Goal: Check status: Check status

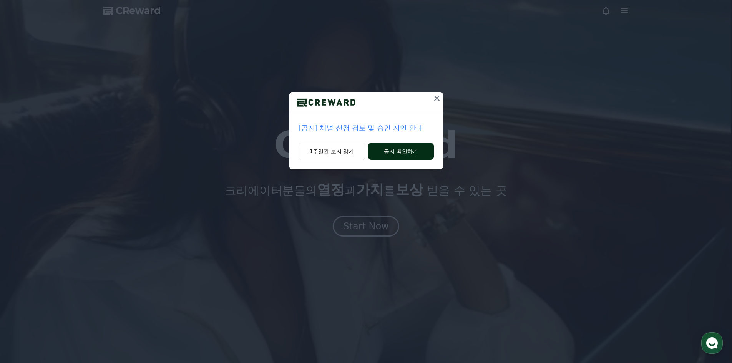
click at [395, 154] on button "공지 확인하기" at bounding box center [400, 151] width 65 height 17
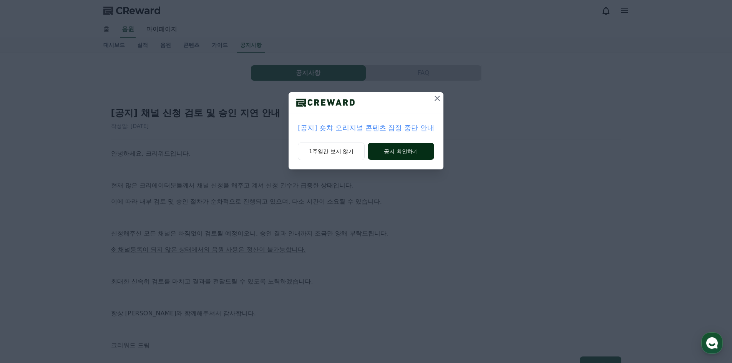
click at [412, 149] on button "공지 확인하기" at bounding box center [401, 151] width 66 height 17
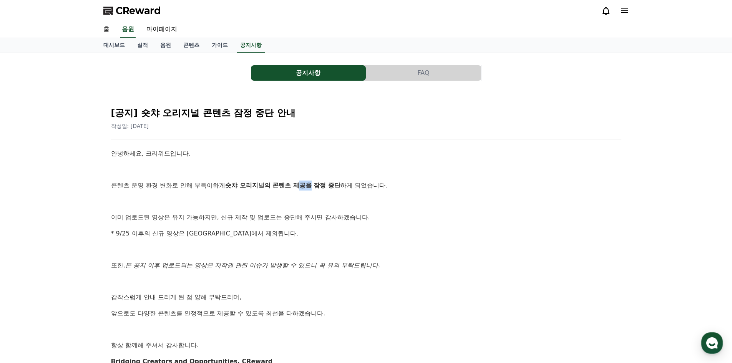
drag, startPoint x: 304, startPoint y: 185, endPoint x: 313, endPoint y: 186, distance: 8.9
click at [313, 186] on strong "숏챠 오리지널의 콘텐츠 제공을 잠정 중단" at bounding box center [282, 185] width 115 height 7
click at [323, 77] on button "공지사항" at bounding box center [308, 72] width 115 height 15
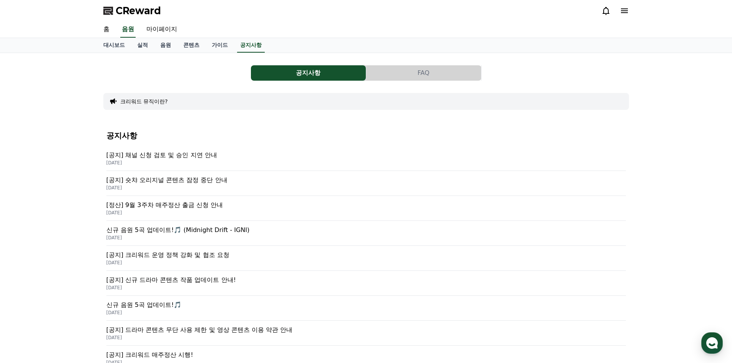
click at [198, 181] on p "[공지] 숏챠 오리지널 콘텐츠 잠정 중단 안내" at bounding box center [366, 180] width 520 height 9
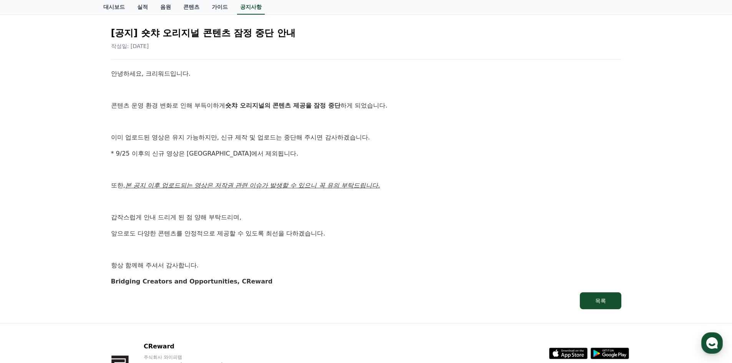
scroll to position [20, 0]
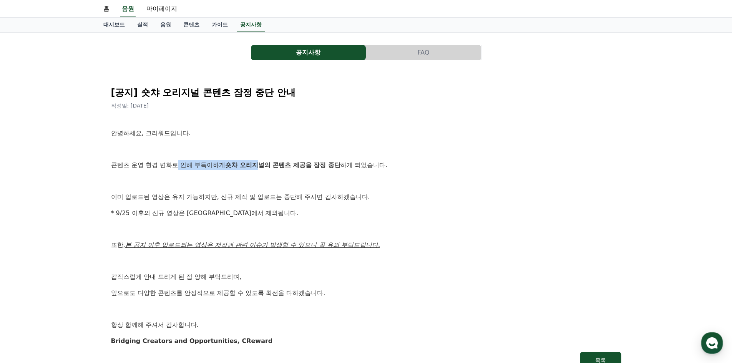
drag, startPoint x: 179, startPoint y: 164, endPoint x: 259, endPoint y: 168, distance: 80.0
click at [259, 168] on p "콘텐츠 운영 환경 변화로 인해 부득이하게 숏챠 오리지널의 콘텐츠 제공을 잠정 중단 하게 되었습니다." at bounding box center [366, 165] width 510 height 10
click at [294, 164] on strong "숏챠 오리지널의 콘텐츠 제공을 잠정 중단" at bounding box center [282, 164] width 115 height 7
click at [313, 63] on div "공지사항 FAQ [공지] 숏챠 오리지널 콘텐츠 잠정 중단 안내 작성일: 2025-09-25 안녕하세요, 크리워드입니다. 콘텐츠 운영 환경 변화…" at bounding box center [366, 208] width 526 height 338
click at [317, 57] on button "공지사항" at bounding box center [308, 52] width 115 height 15
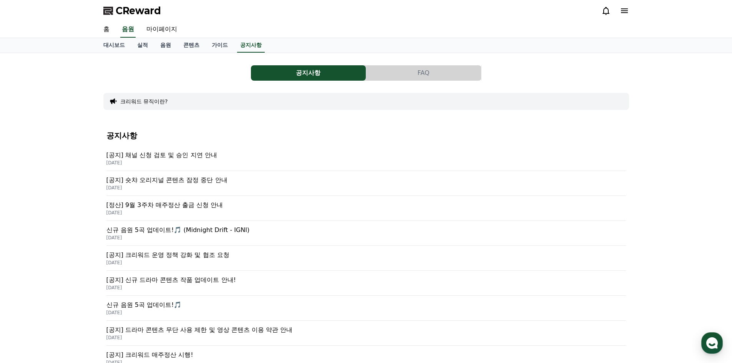
click at [188, 158] on p "[공지] 채널 신청 검토 및 승인 지연 안내" at bounding box center [366, 155] width 520 height 9
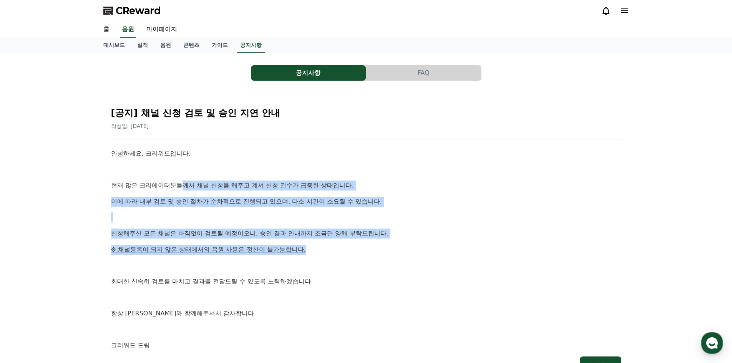
drag, startPoint x: 189, startPoint y: 183, endPoint x: 317, endPoint y: 246, distance: 142.5
click at [317, 246] on div "안녕하세요, 크리워드입니다. 현재 많은 크리에이터분들께서 채널 신청을 해주고 계셔 신청 건수가 급증한 상태입니다. 이에 따라 내부 검토 및 승…" at bounding box center [366, 250] width 510 height 202
click at [317, 246] on p "※ 채널등록이 되지 않은 상태에서의 음원 사용은 정산이 불가능합니다." at bounding box center [366, 250] width 510 height 10
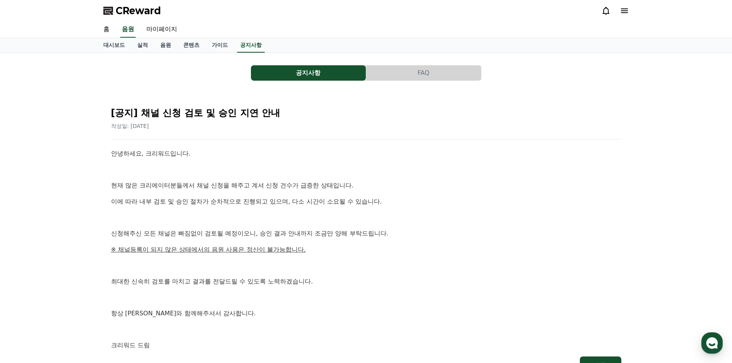
click at [411, 75] on button "FAQ" at bounding box center [423, 72] width 115 height 15
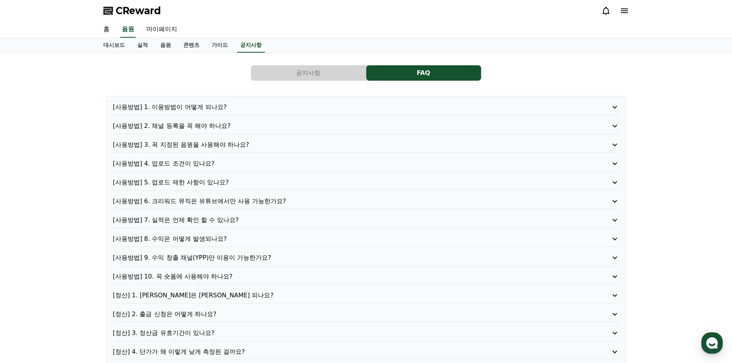
click at [616, 145] on icon at bounding box center [614, 144] width 9 height 9
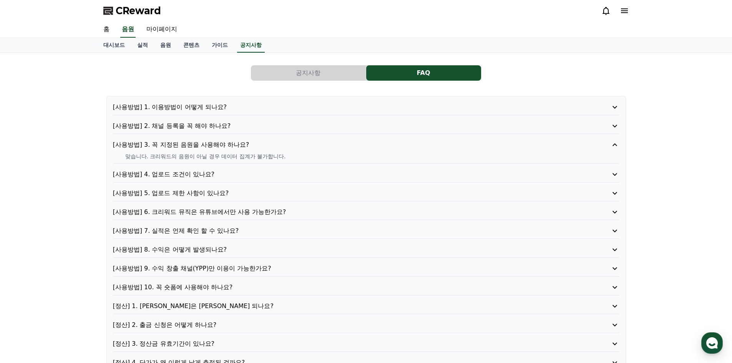
click at [616, 145] on icon at bounding box center [615, 144] width 5 height 3
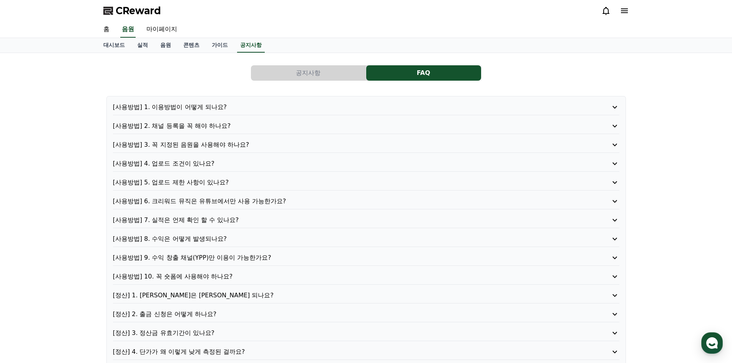
click at [618, 161] on icon at bounding box center [614, 163] width 9 height 9
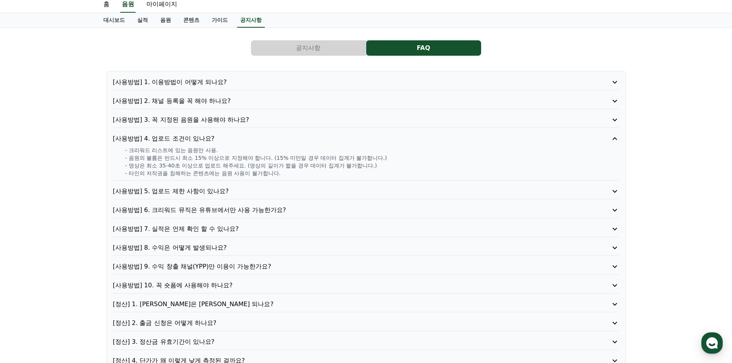
scroll to position [38, 0]
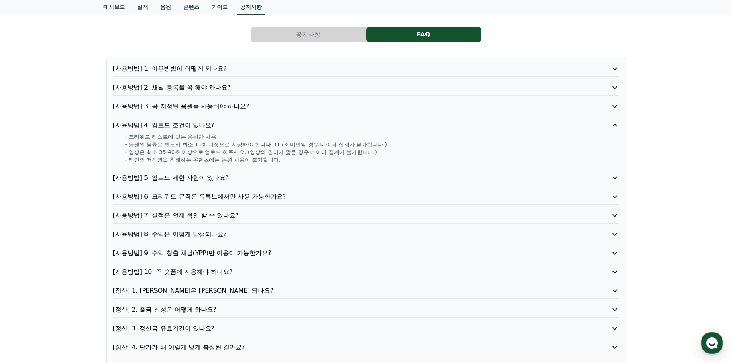
click at [620, 176] on div "[사용방법] 1. 이용방법이 어떻게 되나요? [사용방법] 2. 채널 등록을 꼭 해야 하나요? [사용방법] 3. 꼭 지정된 음원을 사용해야 하나…" at bounding box center [366, 218] width 520 height 320
click at [617, 177] on icon at bounding box center [615, 178] width 5 height 3
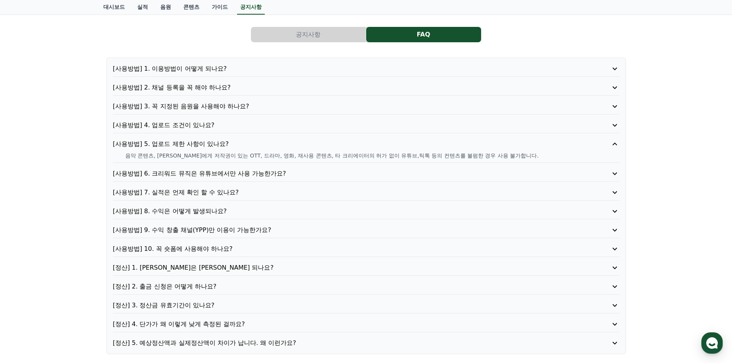
click at [616, 171] on icon at bounding box center [614, 173] width 9 height 9
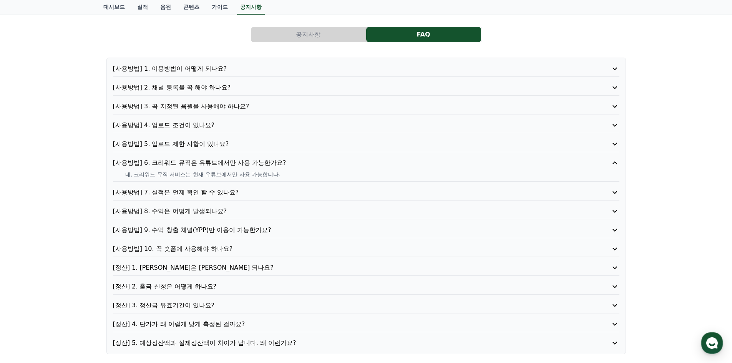
click at [613, 191] on icon at bounding box center [614, 192] width 9 height 9
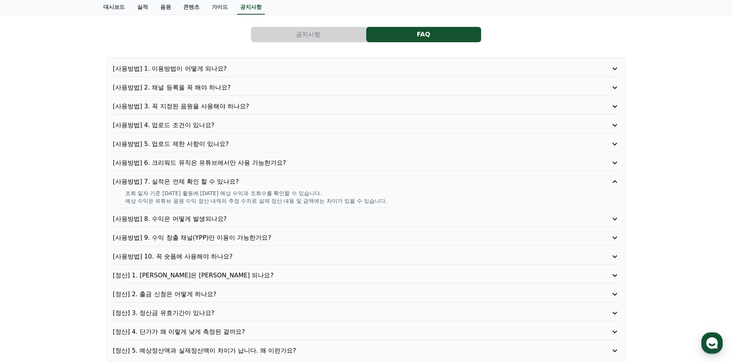
click at [616, 223] on icon at bounding box center [614, 218] width 9 height 9
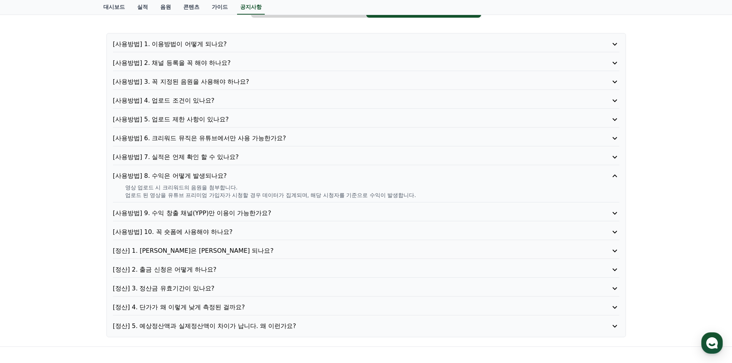
scroll to position [77, 0]
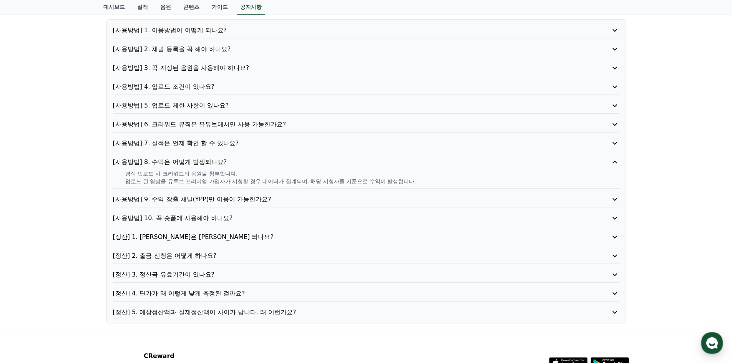
click at [616, 199] on icon at bounding box center [615, 199] width 5 height 3
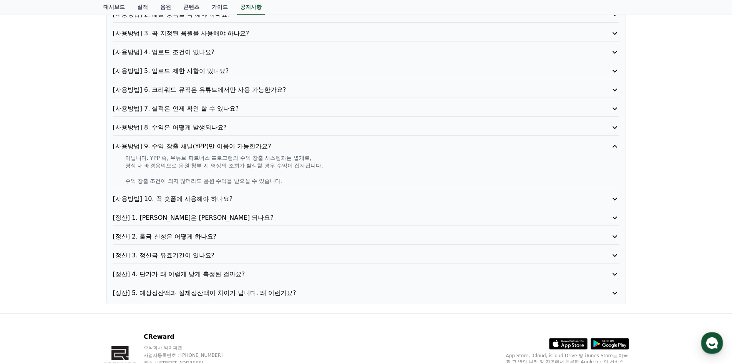
scroll to position [115, 0]
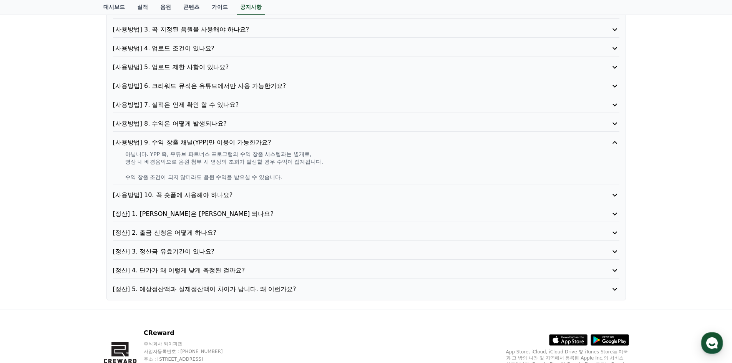
click at [621, 194] on div "[사용방법] 1. 이용방법이 어떻게 되나요? [사용방법] 2. 채널 등록을 꼭 해야 하나요? [사용방법] 3. 꼭 지정된 음원을 사용해야 하나…" at bounding box center [366, 141] width 520 height 320
click at [614, 197] on icon at bounding box center [614, 195] width 9 height 9
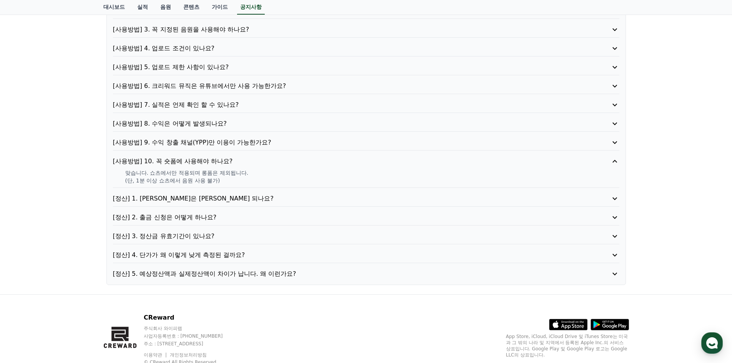
click at [616, 203] on icon at bounding box center [614, 198] width 9 height 9
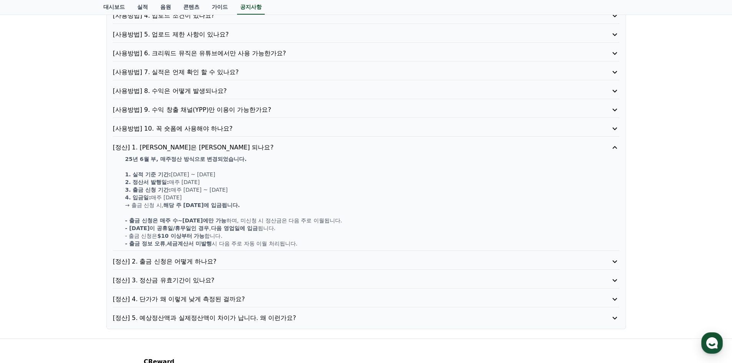
scroll to position [192, 0]
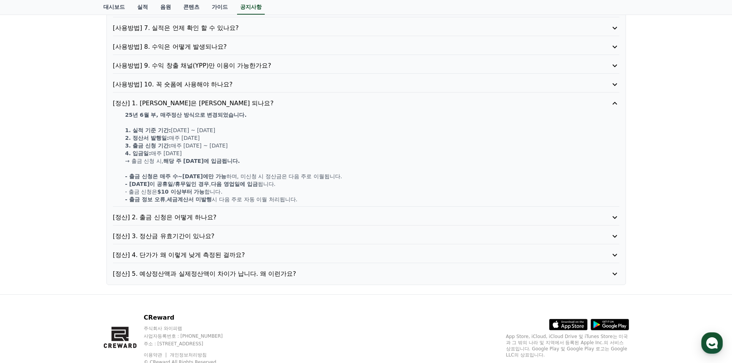
click at [615, 254] on icon at bounding box center [614, 255] width 9 height 9
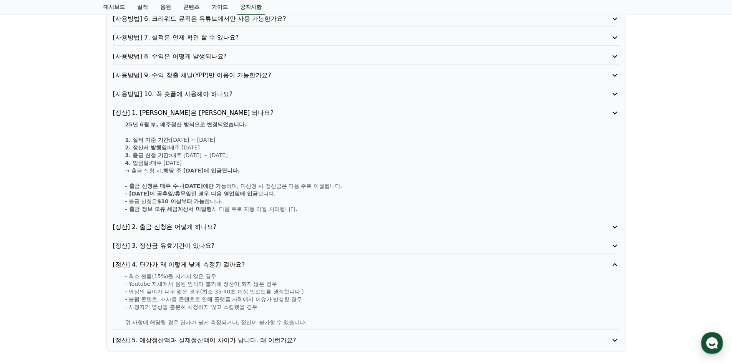
scroll to position [181, 0]
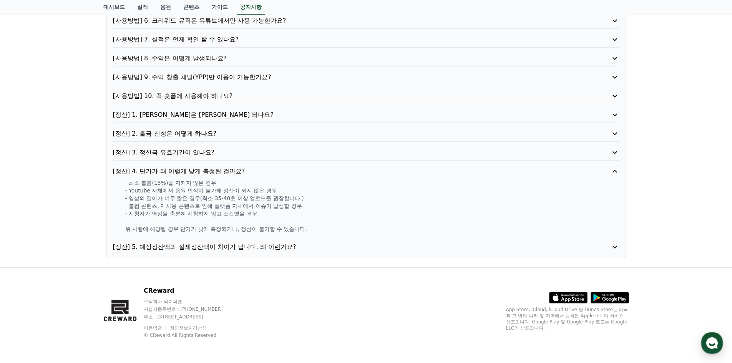
click at [605, 256] on div "[사용방법] 1. 이용방법이 어떻게 되나요? [사용방법] 2. 채널 등록을 꼭 해야 하나요? [사용방법] 3. 꼭 지정된 음원을 사용해야 하나…" at bounding box center [366, 86] width 520 height 343
click at [615, 251] on icon at bounding box center [614, 246] width 9 height 9
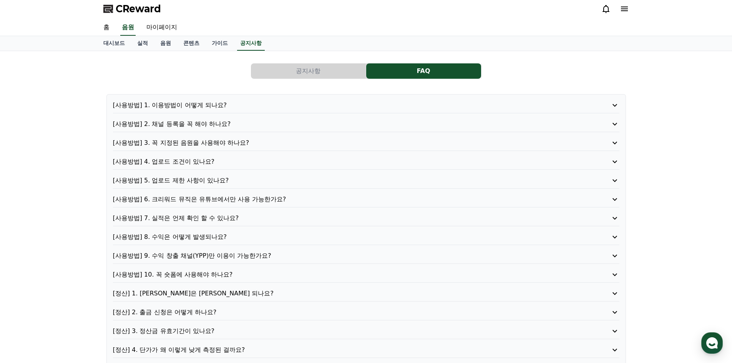
scroll to position [0, 0]
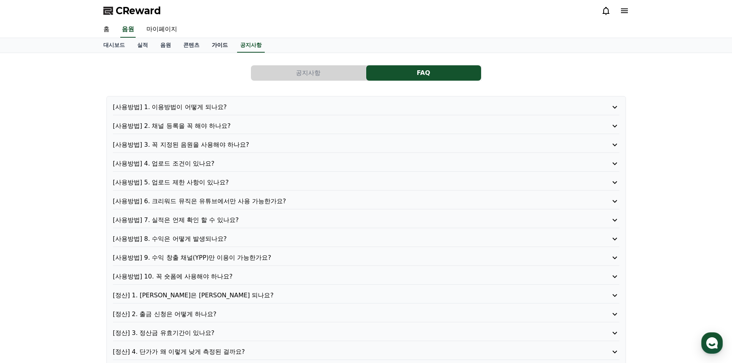
click at [217, 51] on link "가이드" at bounding box center [220, 45] width 28 height 15
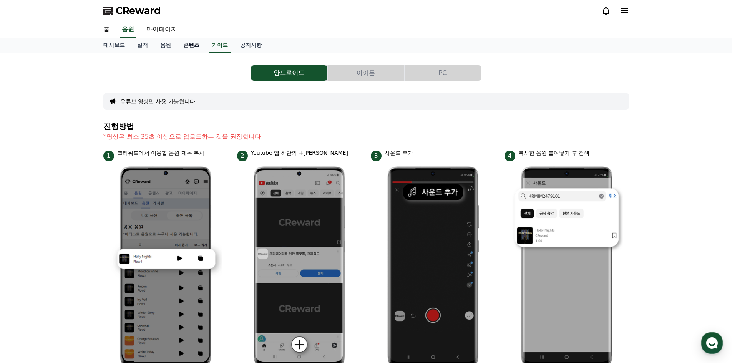
click at [196, 49] on link "콘텐츠" at bounding box center [191, 45] width 28 height 15
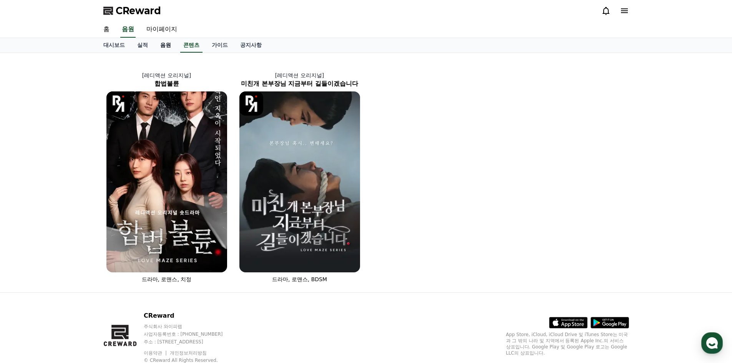
click at [169, 50] on link "음원" at bounding box center [165, 45] width 23 height 15
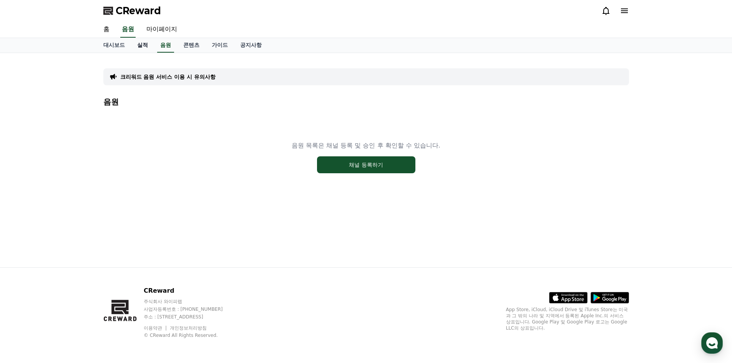
click at [144, 50] on link "실적" at bounding box center [142, 45] width 23 height 15
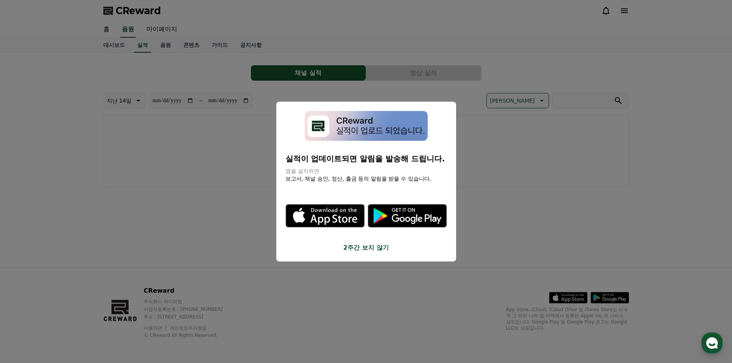
click at [521, 224] on button "close modal" at bounding box center [366, 181] width 732 height 363
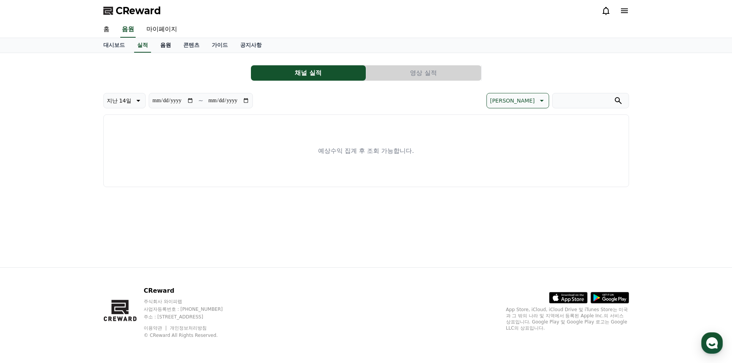
click at [166, 47] on link "음원" at bounding box center [165, 45] width 23 height 15
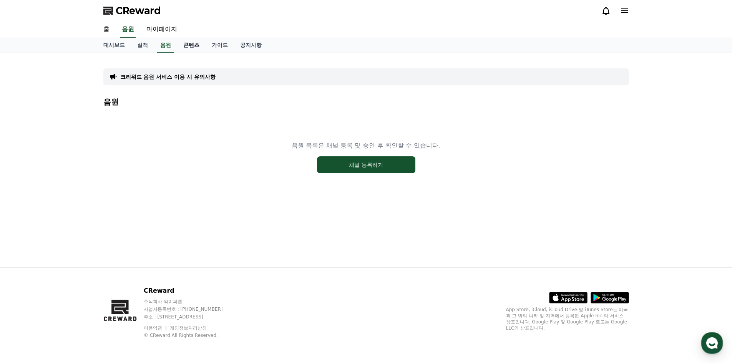
click at [186, 48] on link "콘텐츠" at bounding box center [191, 45] width 28 height 15
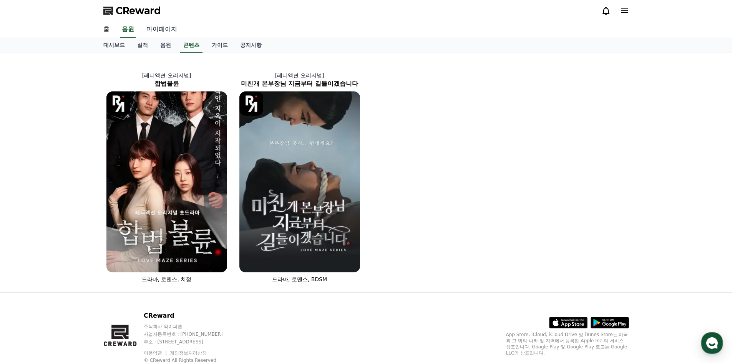
click at [165, 28] on link "마이페이지" at bounding box center [161, 30] width 43 height 16
select select "**********"
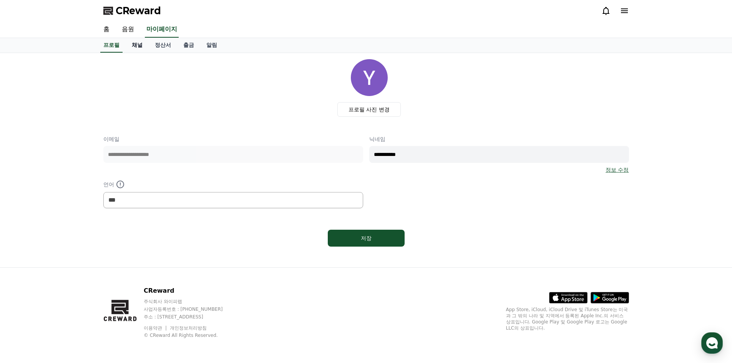
click at [138, 46] on link "채널" at bounding box center [137, 45] width 23 height 15
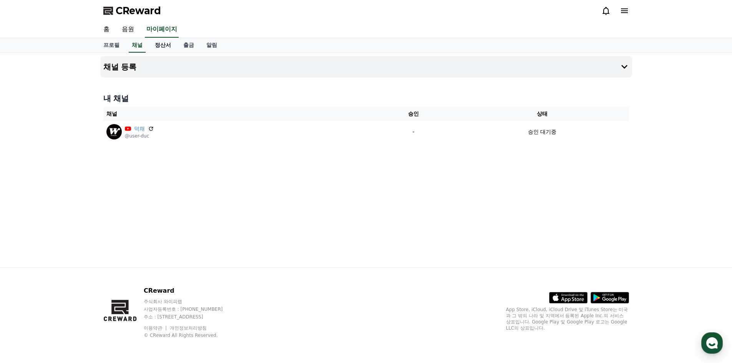
click at [159, 50] on link "정산서" at bounding box center [163, 45] width 28 height 15
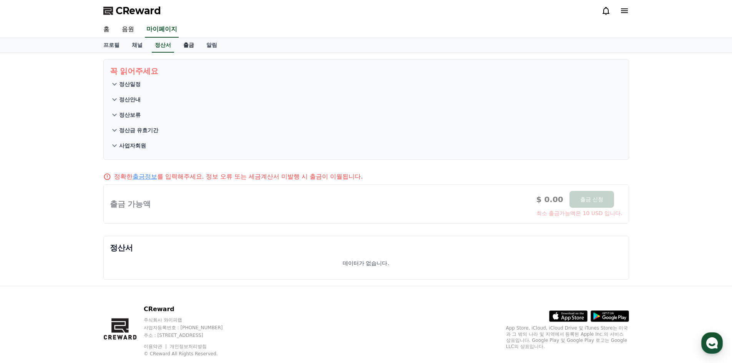
click at [181, 47] on link "출금" at bounding box center [188, 45] width 23 height 15
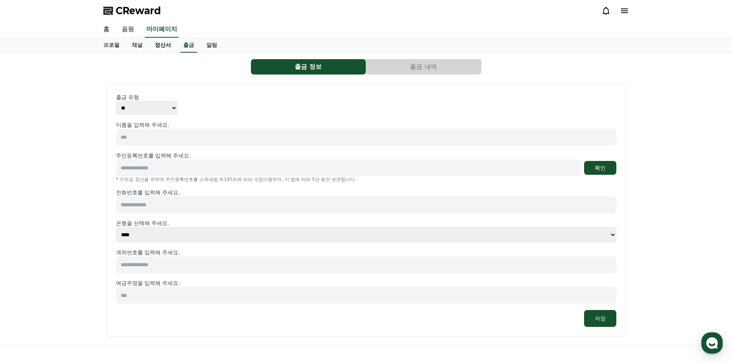
click at [157, 44] on link "정산서" at bounding box center [163, 45] width 28 height 15
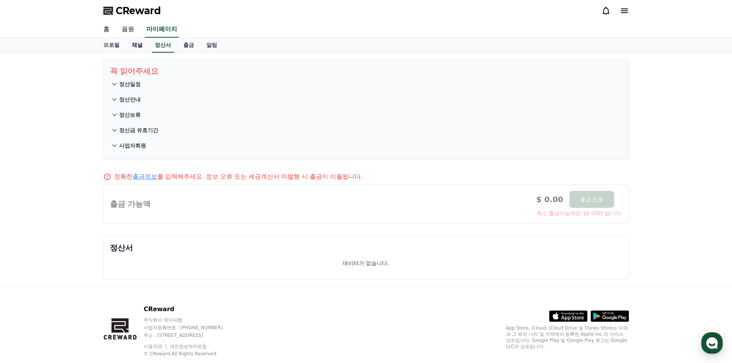
click at [143, 45] on link "채널" at bounding box center [137, 45] width 23 height 15
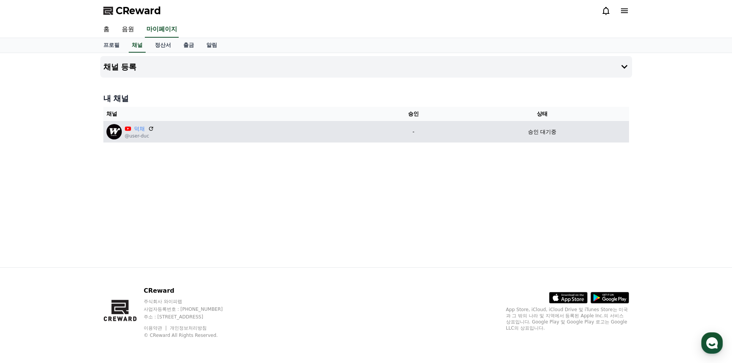
click at [525, 134] on div "승인 대기중" at bounding box center [542, 132] width 167 height 8
click at [544, 133] on p "승인 대기중" at bounding box center [542, 132] width 28 height 8
drag, startPoint x: 587, startPoint y: 129, endPoint x: 493, endPoint y: 130, distance: 94.5
click at [493, 130] on div "승인 대기중" at bounding box center [542, 132] width 167 height 8
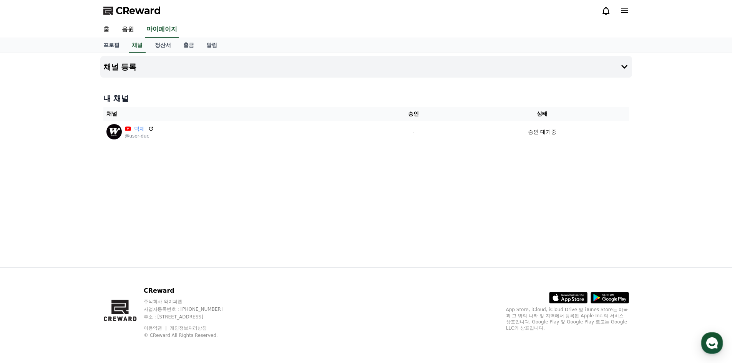
drag, startPoint x: 526, startPoint y: 156, endPoint x: 530, endPoint y: 104, distance: 52.7
click at [526, 157] on div "채널 등록 내 채널 채널 승인 상태 덕채 @user-duc - 승인 대기중" at bounding box center [366, 160] width 538 height 214
